Goal: Task Accomplishment & Management: Use online tool/utility

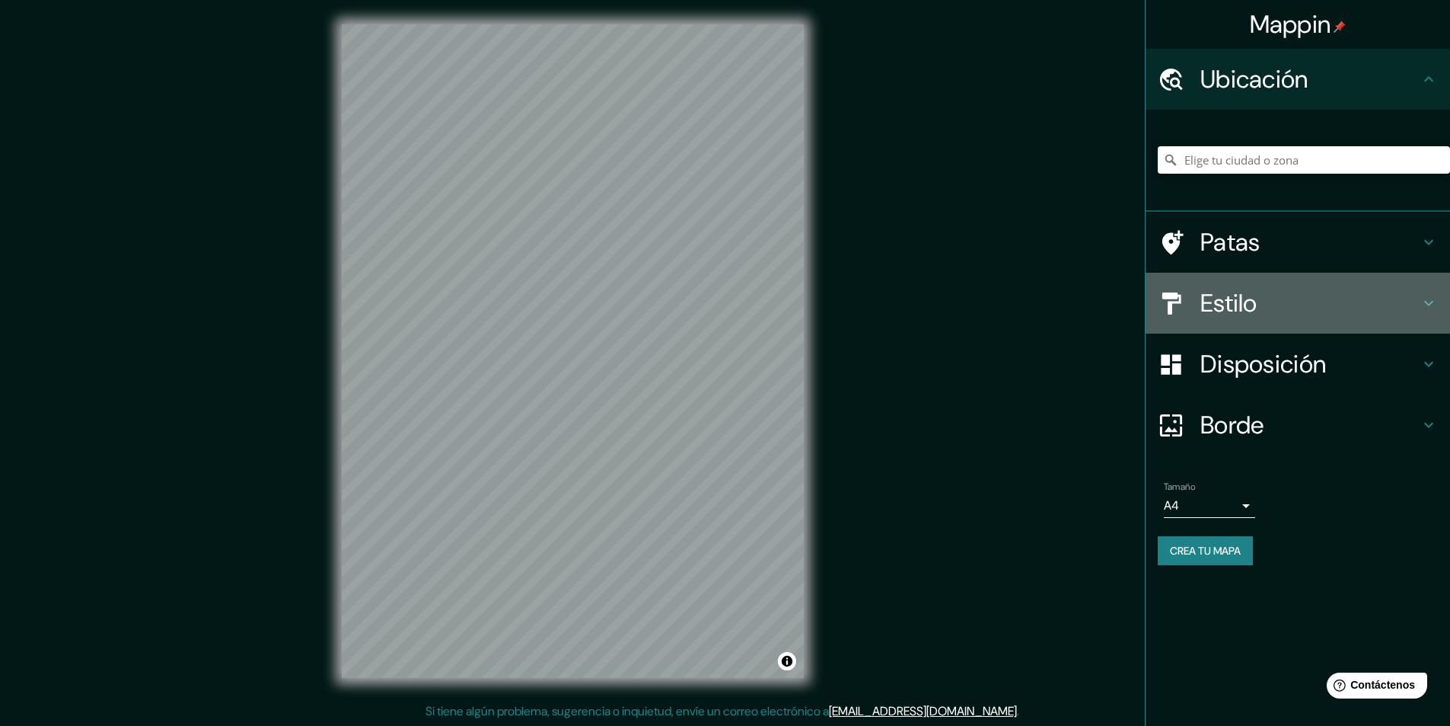
click at [1281, 306] on h4 "Estilo" at bounding box center [1310, 303] width 219 height 30
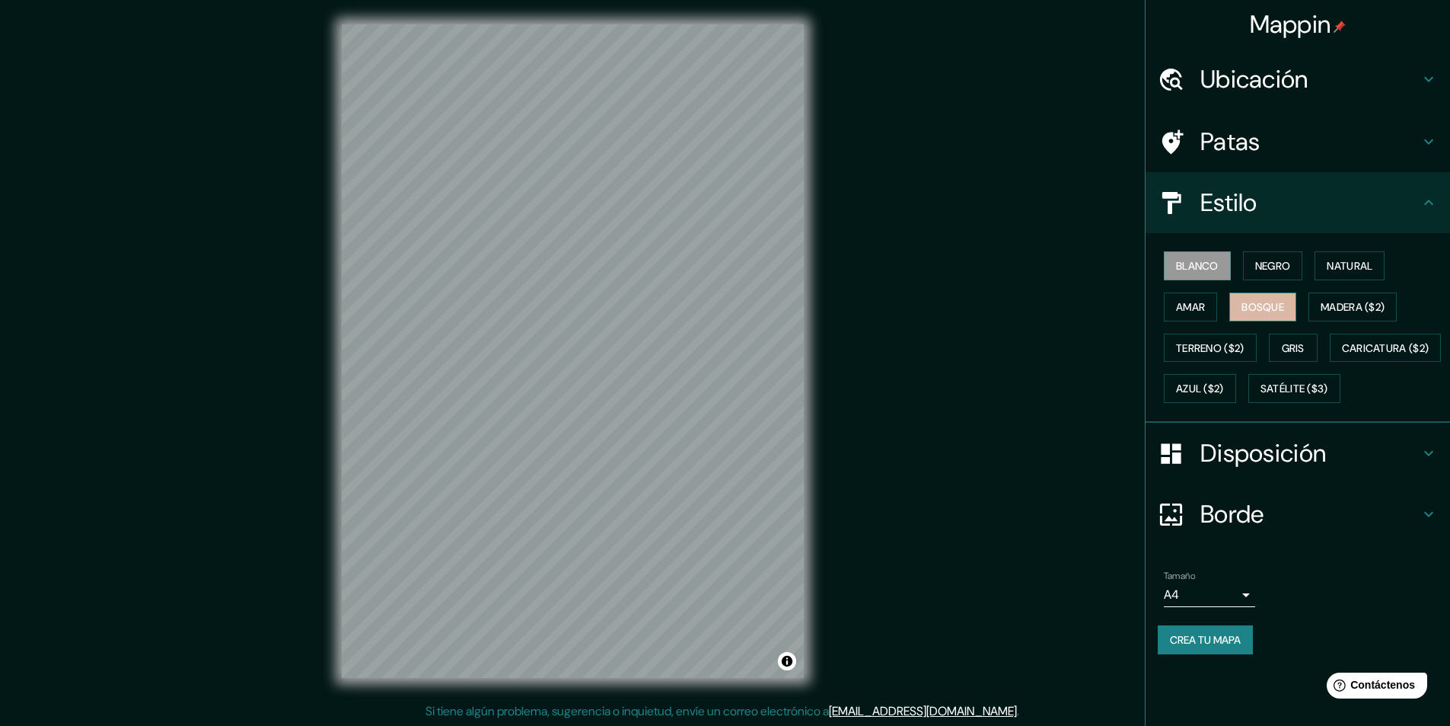
click at [1265, 308] on font "Bosque" at bounding box center [1263, 307] width 43 height 14
click at [1367, 311] on font "Madera ($2)" at bounding box center [1353, 307] width 64 height 14
click at [528, 695] on div "© Mapbox © OpenStreetMap Improve this map" at bounding box center [572, 351] width 511 height 702
click at [340, 725] on html "Mappin Ubicación Patas Estilo Blanco Negro Natural [PERSON_NAME] ($2) Terreno (…" at bounding box center [725, 363] width 1450 height 726
click at [337, 365] on div "© Mapbox © OpenStreetMap Improve this map" at bounding box center [572, 351] width 511 height 702
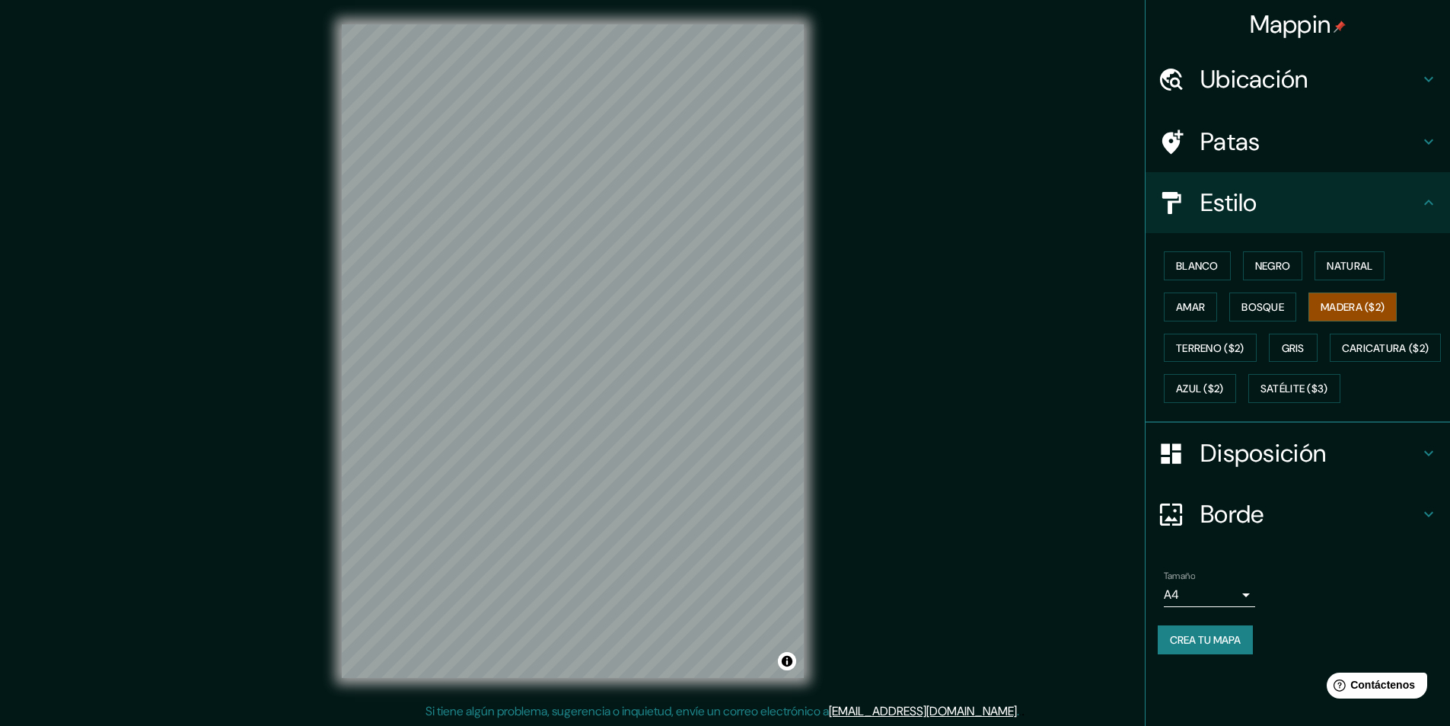
click at [293, 450] on div "Mappin Ubicación Patas Estilo Blanco Negro Natural [PERSON_NAME] ($2) Terreno (…" at bounding box center [725, 363] width 1450 height 726
click at [282, 599] on div "Mappin Ubicación Patas Estilo Blanco Negro Natural [PERSON_NAME] ($2) Terreno (…" at bounding box center [725, 363] width 1450 height 726
